Goal: Answer question/provide support

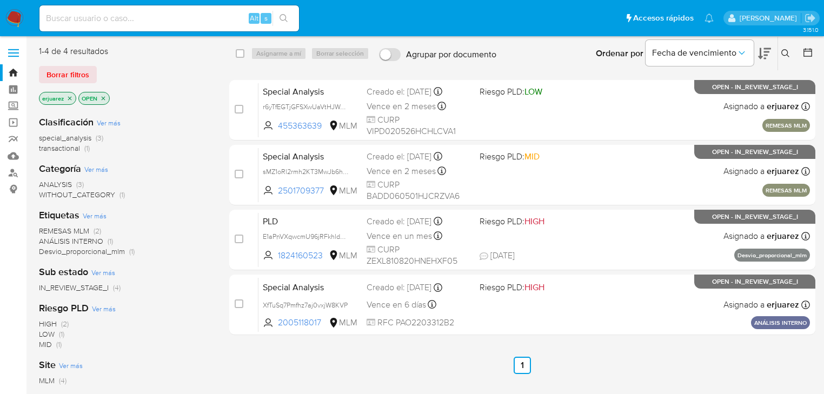
click at [22, 21] on img at bounding box center [14, 18] width 18 height 18
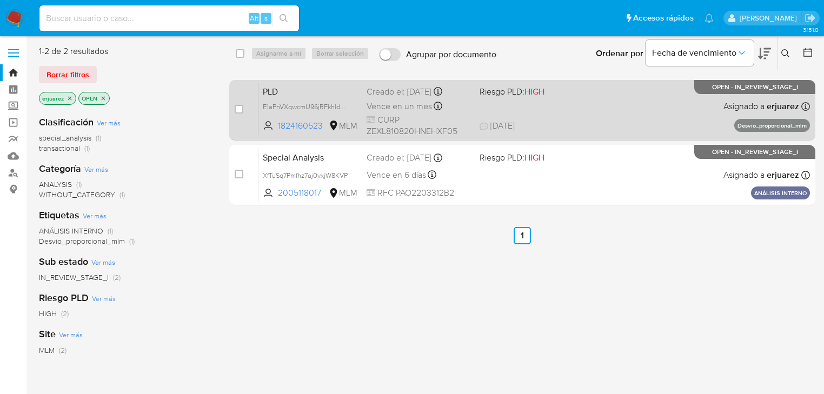
click at [499, 105] on div "PLD E1aPnVXqwcmU96jRFkhldQwJ 1824160523 MLM Riesgo PLD: HIGH Creado el: 12/07/2…" at bounding box center [533, 110] width 551 height 55
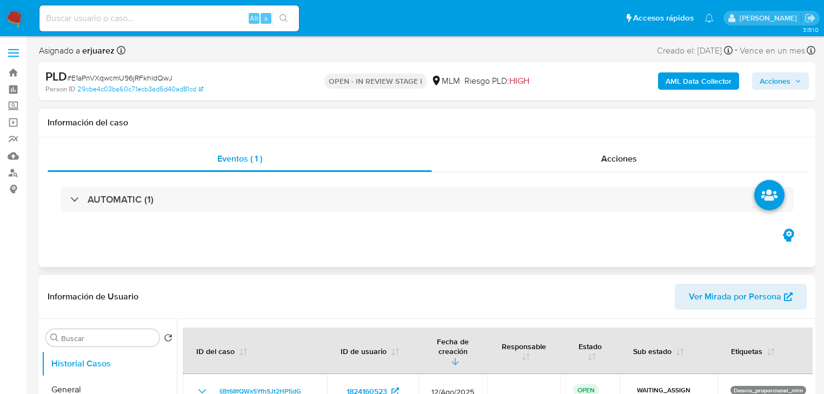
select select "10"
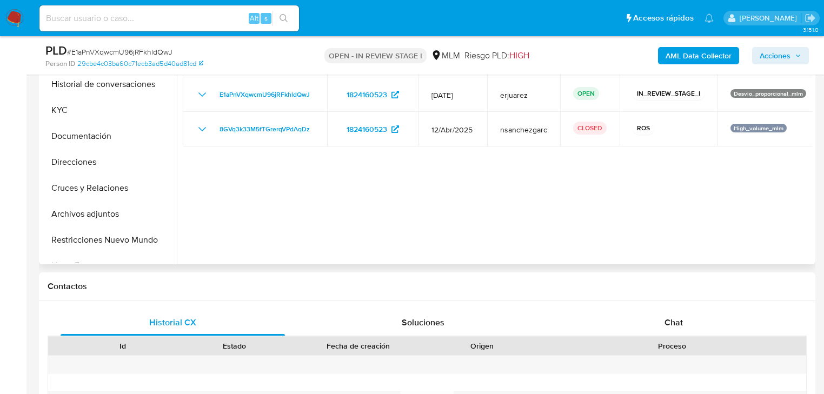
scroll to position [86, 0]
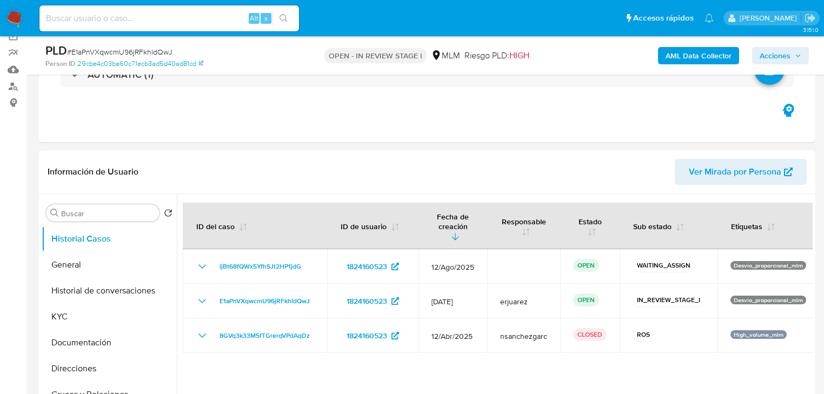
drag, startPoint x: 65, startPoint y: 263, endPoint x: 14, endPoint y: 252, distance: 51.9
click at [65, 263] on button "General" at bounding box center [109, 265] width 135 height 26
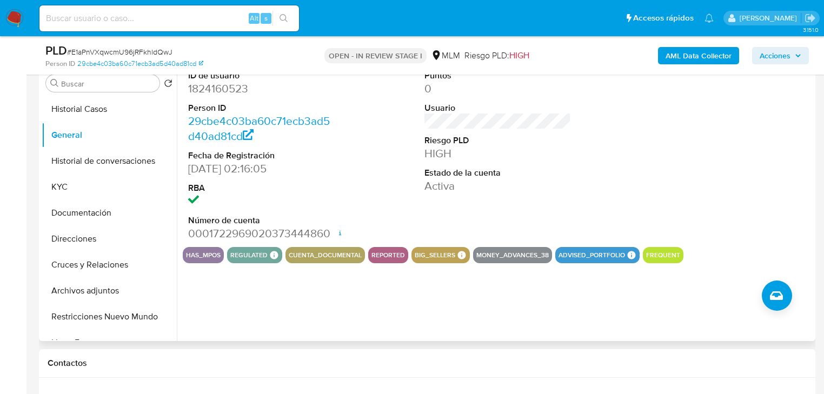
scroll to position [173, 0]
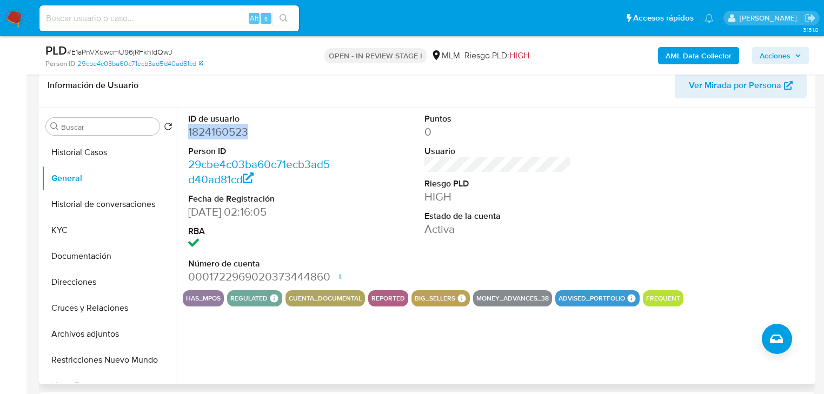
drag, startPoint x: 257, startPoint y: 132, endPoint x: 179, endPoint y: 132, distance: 77.8
click at [179, 132] on div "ID de usuario 1824160523 Person ID 29cbe4c03ba60c71ecb3ad5d40ad81cd Fecha de Re…" at bounding box center [495, 246] width 636 height 277
copy dd "1824160523"
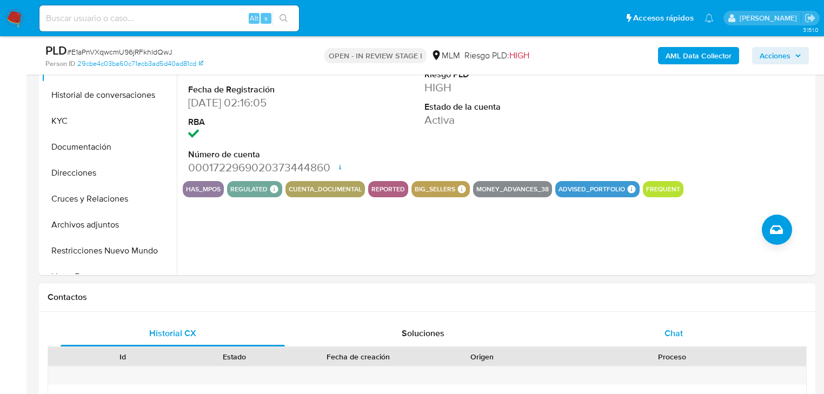
scroll to position [346, 0]
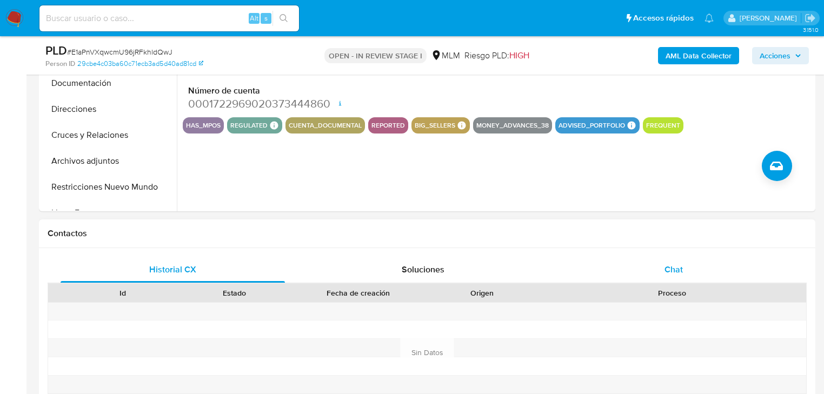
drag, startPoint x: 679, startPoint y: 266, endPoint x: 677, endPoint y: 261, distance: 5.6
click at [679, 266] on span "Chat" at bounding box center [673, 269] width 18 height 12
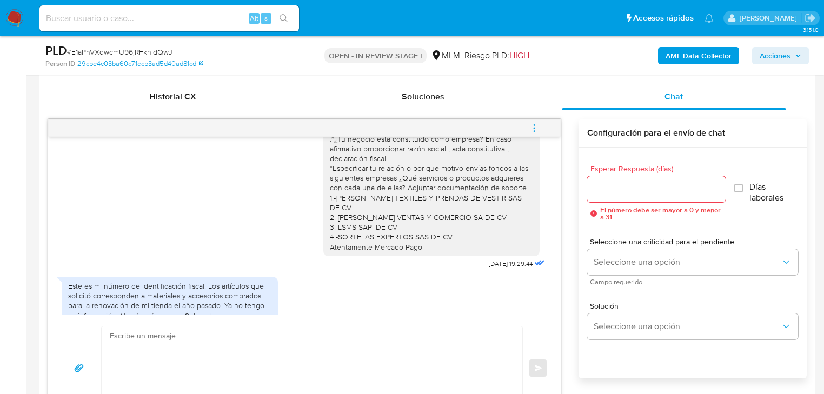
scroll to position [778, 0]
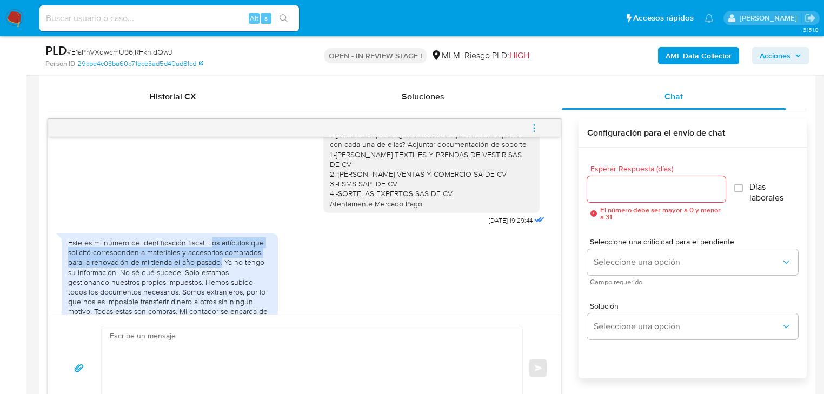
drag, startPoint x: 210, startPoint y: 206, endPoint x: 221, endPoint y: 223, distance: 20.4
click at [221, 238] on div "Este es mi número de identificación fiscal. Los artículos que solicitó correspo…" at bounding box center [169, 292] width 203 height 108
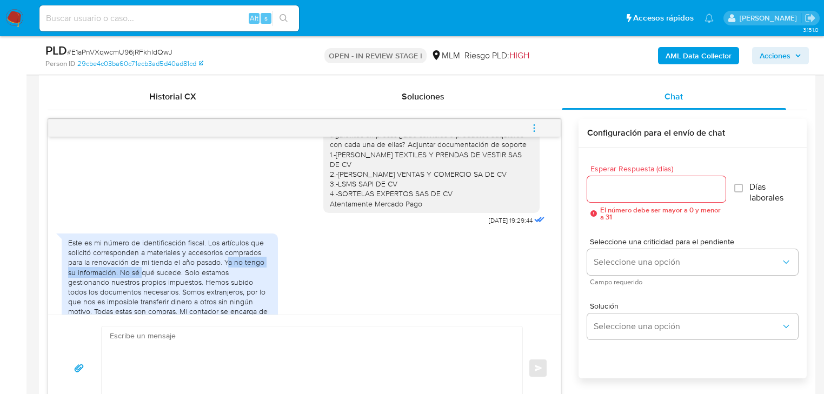
drag, startPoint x: 226, startPoint y: 222, endPoint x: 164, endPoint y: 246, distance: 66.2
click at [143, 238] on div "Este es mi número de identificación fiscal. Los artículos que solicitó correspo…" at bounding box center [169, 292] width 203 height 108
click at [212, 282] on div "Este es mi número de identificación fiscal. Los artículos que solicitó correspo…" at bounding box center [169, 292] width 203 height 108
drag, startPoint x: 192, startPoint y: 228, endPoint x: 246, endPoint y: 245, distance: 56.7
click at [246, 245] on div "Este es mi número de identificación fiscal. Los artículos que solicitó correspo…" at bounding box center [169, 292] width 203 height 108
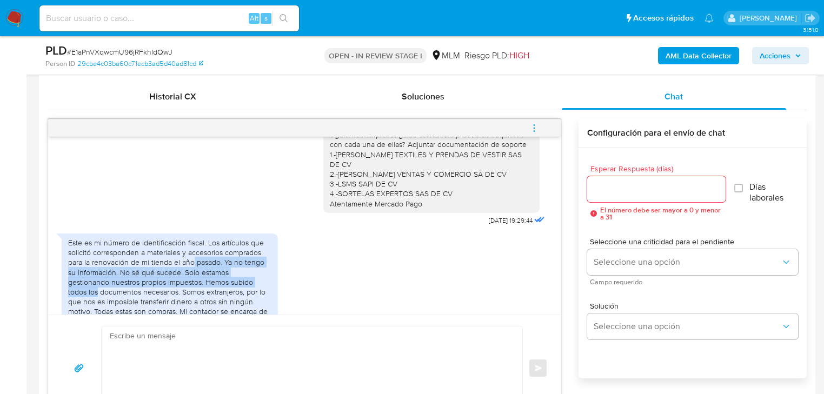
click at [173, 242] on div "Este es mi número de identificación fiscal. Los artículos que solicitó correspo…" at bounding box center [169, 292] width 203 height 108
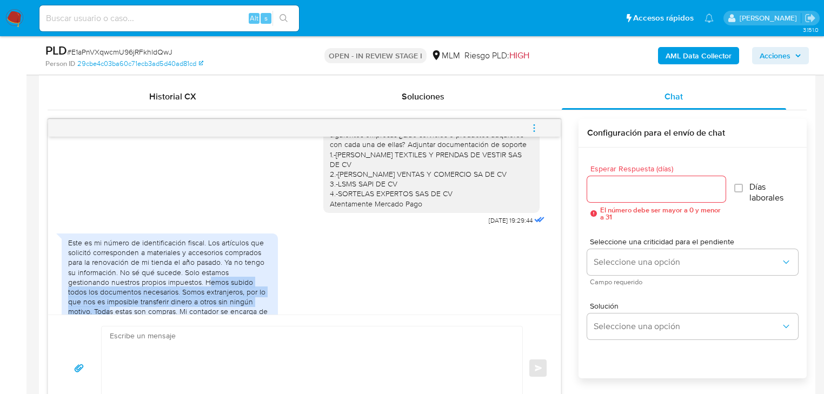
drag, startPoint x: 166, startPoint y: 242, endPoint x: 264, endPoint y: 257, distance: 99.4
click at [264, 257] on div "Este es mi número de identificación fiscal. Los artículos que solicitó correspo…" at bounding box center [169, 292] width 203 height 108
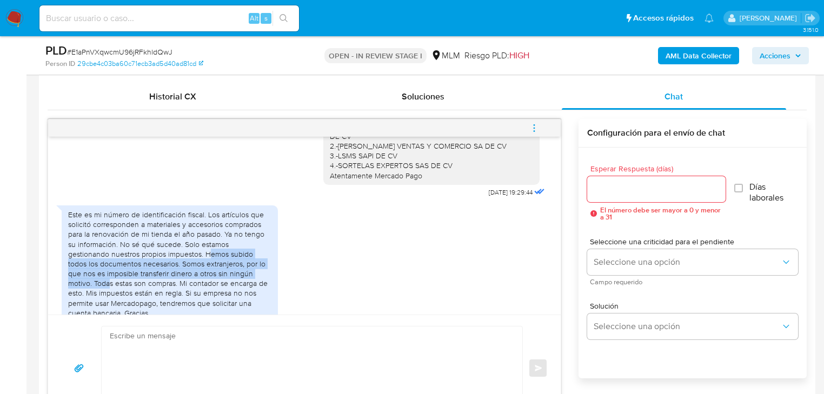
scroll to position [822, 0]
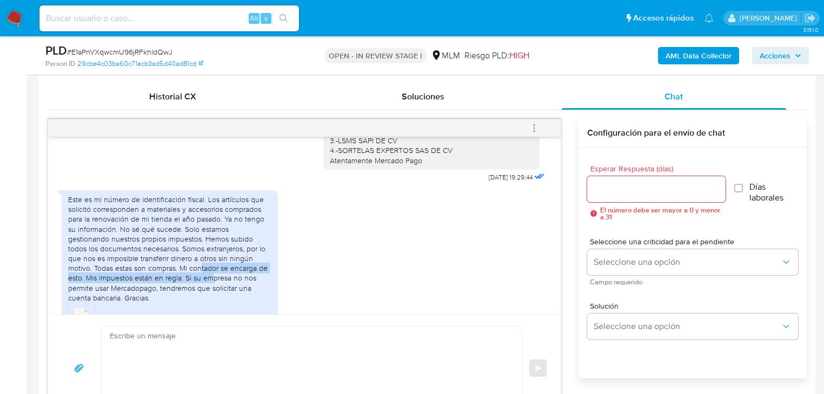
drag, startPoint x: 155, startPoint y: 229, endPoint x: 183, endPoint y: 242, distance: 30.5
click at [183, 242] on div "Este es mi número de identificación fiscal. Los artículos que solicitó correspo…" at bounding box center [169, 249] width 203 height 108
click at [83, 320] on rect at bounding box center [82, 322] width 14 height 5
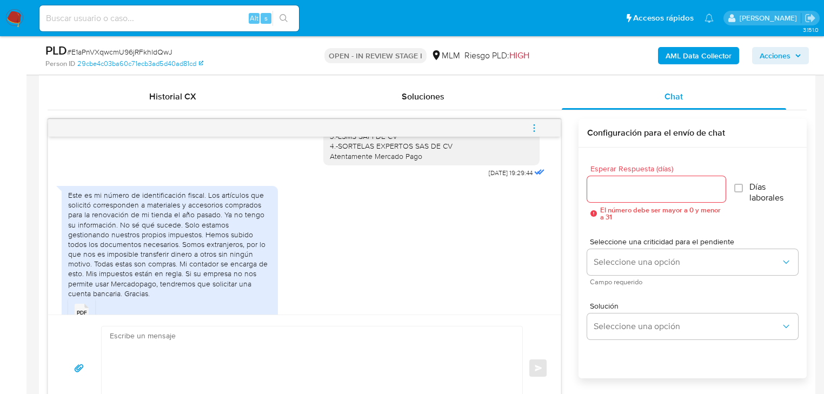
scroll to position [827, 0]
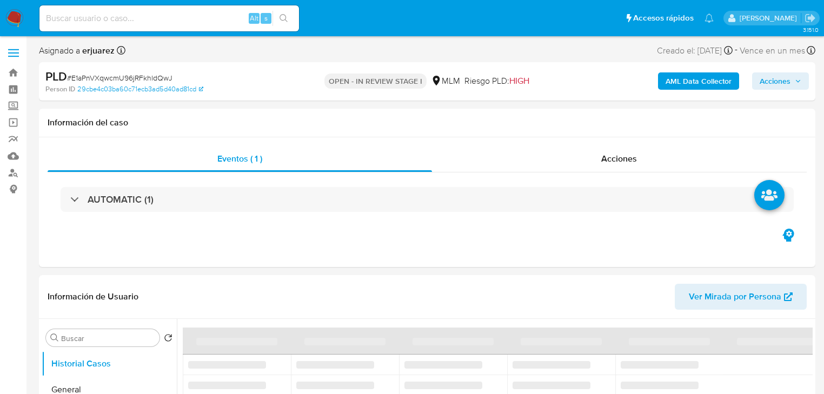
select select "10"
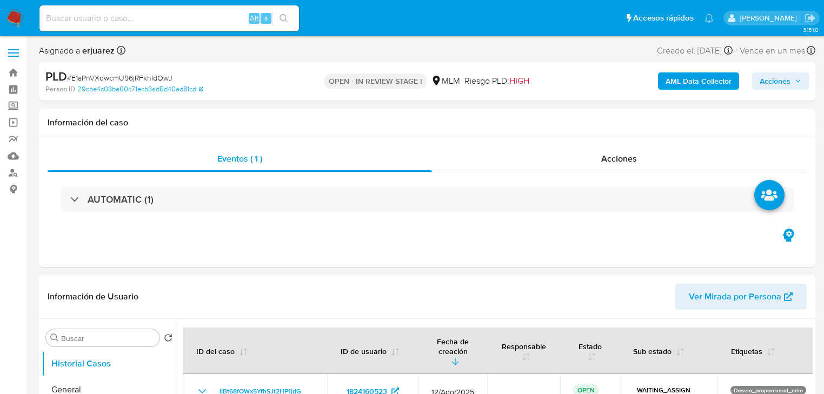
select select "10"
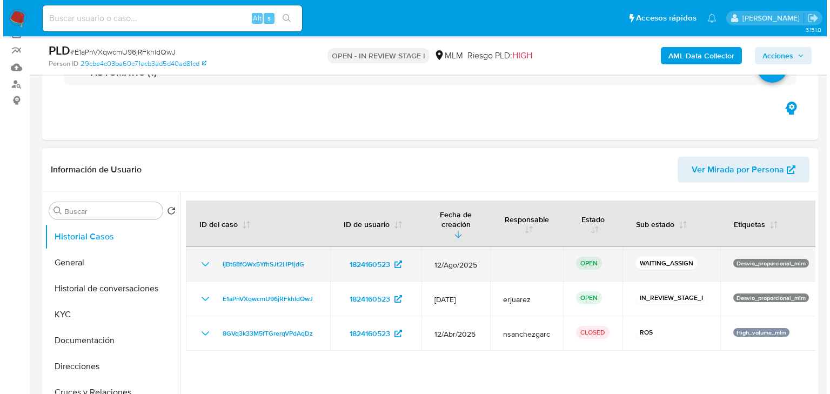
scroll to position [130, 0]
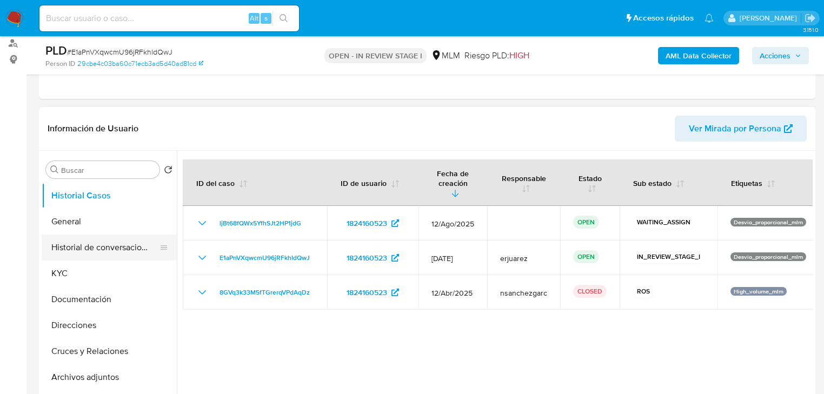
click at [140, 243] on button "Historial de conversaciones" at bounding box center [105, 248] width 126 height 26
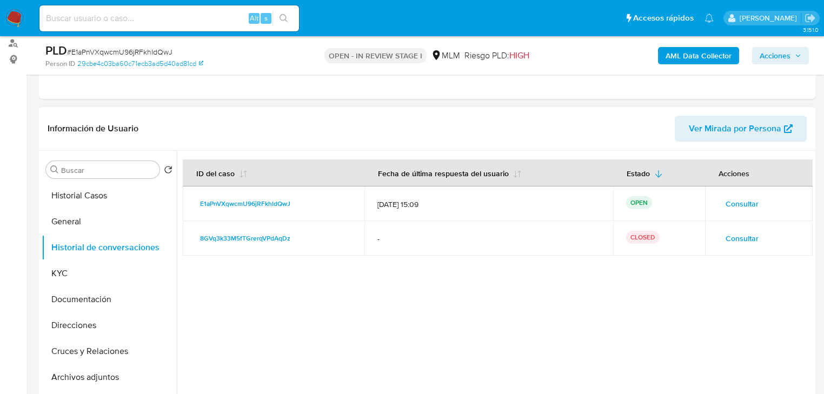
click at [746, 203] on span "Consultar" at bounding box center [741, 203] width 33 height 15
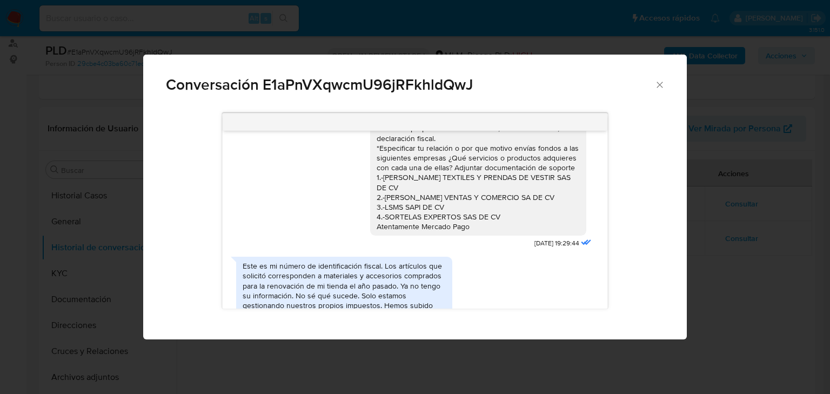
scroll to position [794, 0]
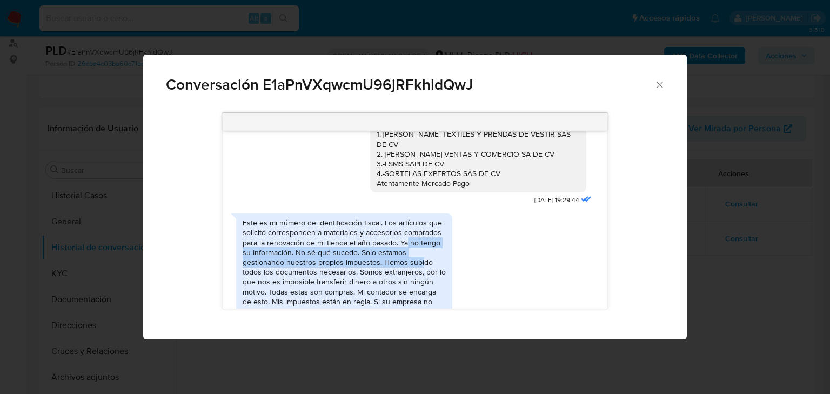
drag, startPoint x: 405, startPoint y: 212, endPoint x: 421, endPoint y: 231, distance: 25.3
click at [421, 231] on div "Este es mi número de identificación fiscal. Los artículos que solicitó correspo…" at bounding box center [344, 272] width 203 height 108
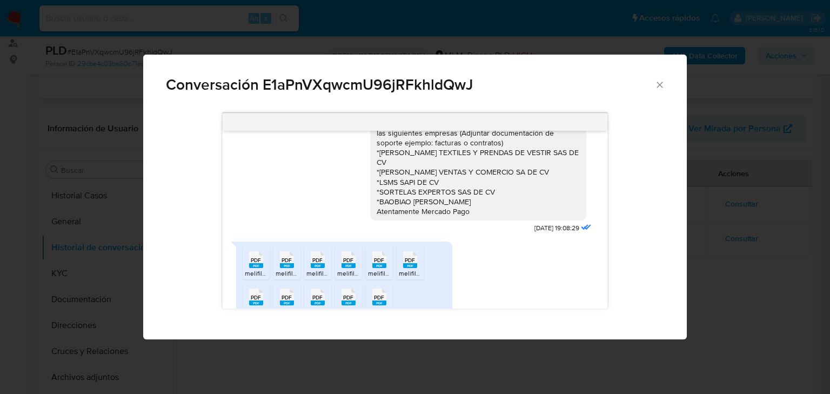
scroll to position [491, 0]
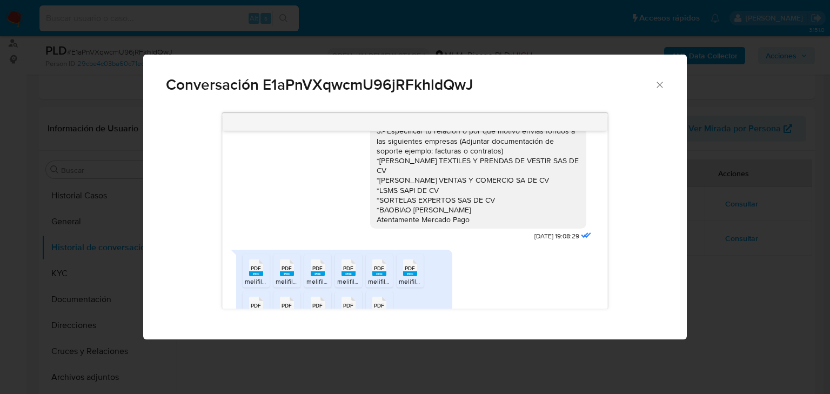
click at [257, 265] on span "PDF" at bounding box center [256, 268] width 10 height 7
click at [285, 271] on rect "Comunicación" at bounding box center [287, 273] width 14 height 5
click at [318, 265] on span "PDF" at bounding box center [317, 268] width 10 height 7
click at [351, 271] on rect "Comunicación" at bounding box center [349, 273] width 14 height 5
click at [379, 265] on span "PDF" at bounding box center [379, 268] width 10 height 7
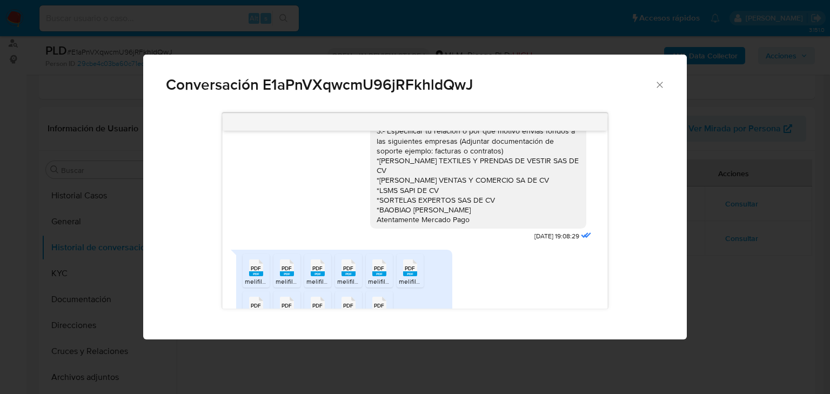
click at [411, 271] on rect "Comunicación" at bounding box center [410, 273] width 14 height 5
click at [256, 309] on rect "Comunicación" at bounding box center [256, 311] width 14 height 5
click at [285, 309] on rect "Comunicación" at bounding box center [287, 311] width 14 height 5
click at [317, 302] on span "PDF" at bounding box center [317, 305] width 10 height 7
click at [346, 302] on span "PDF" at bounding box center [348, 305] width 10 height 7
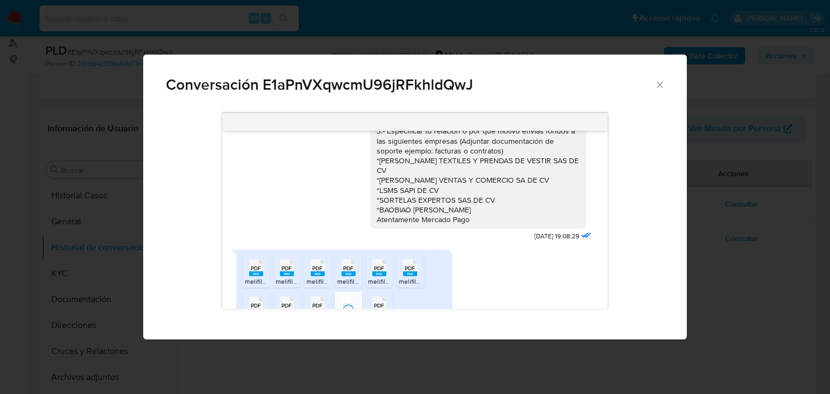
click at [377, 302] on span "PDF" at bounding box center [379, 305] width 10 height 7
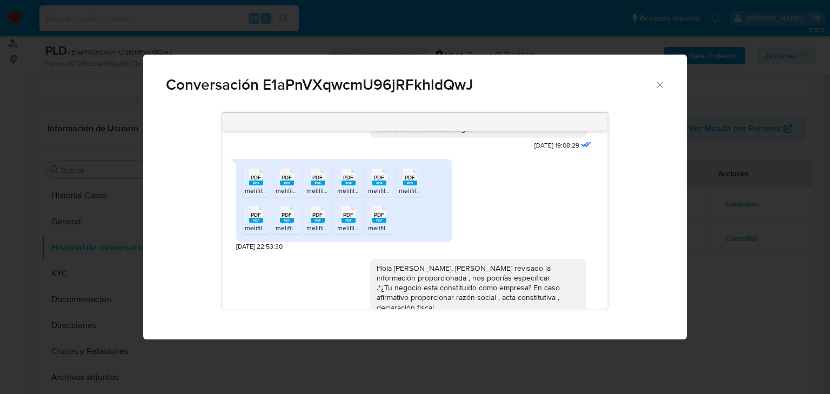
scroll to position [707, 0]
